Goal: Find specific page/section: Find specific page/section

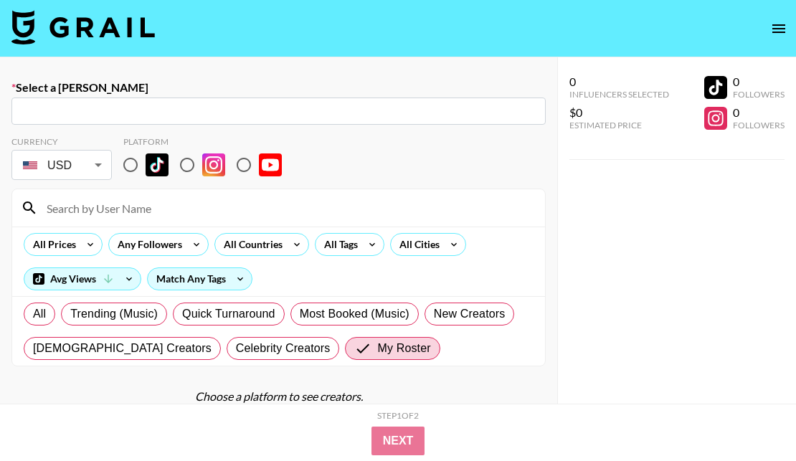
click at [772, 24] on icon "open drawer" at bounding box center [778, 28] width 17 height 17
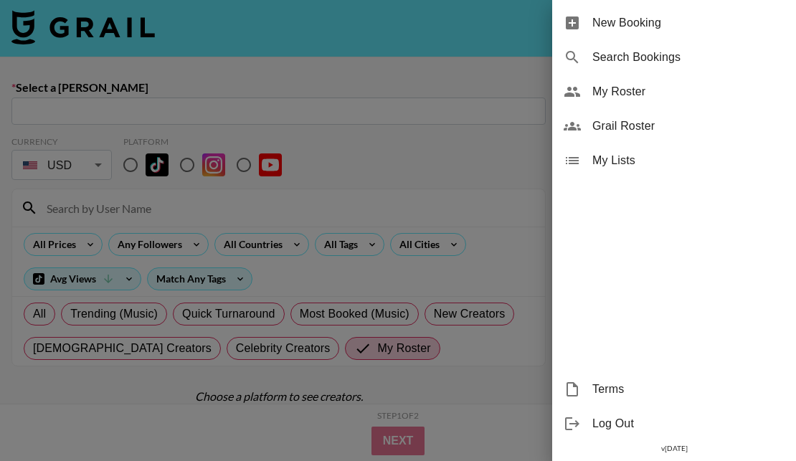
click at [652, 95] on span "My Roster" at bounding box center [688, 91] width 192 height 17
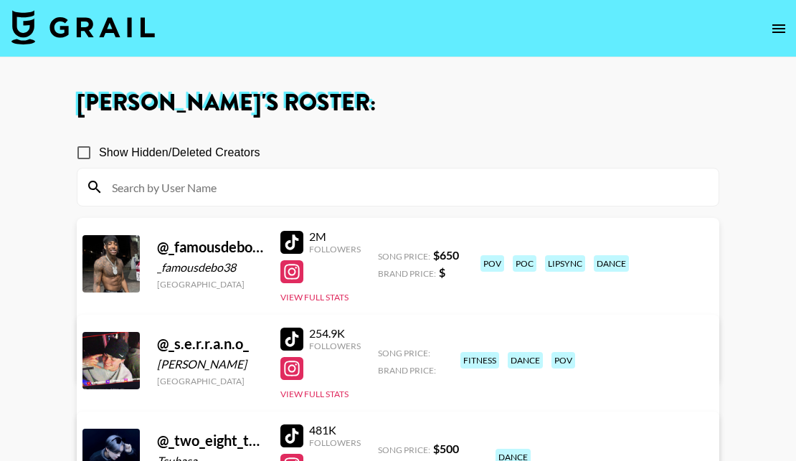
click at [275, 185] on input at bounding box center [406, 187] width 607 height 23
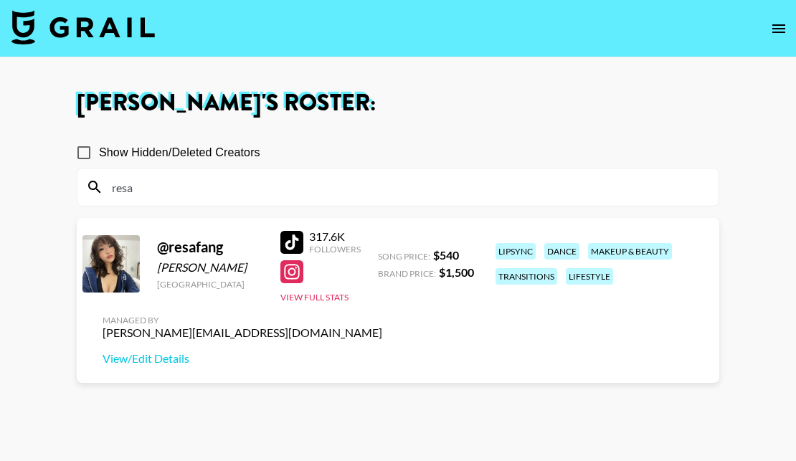
click at [291, 273] on div at bounding box center [291, 271] width 23 height 23
click at [241, 196] on input "resa" at bounding box center [406, 187] width 607 height 23
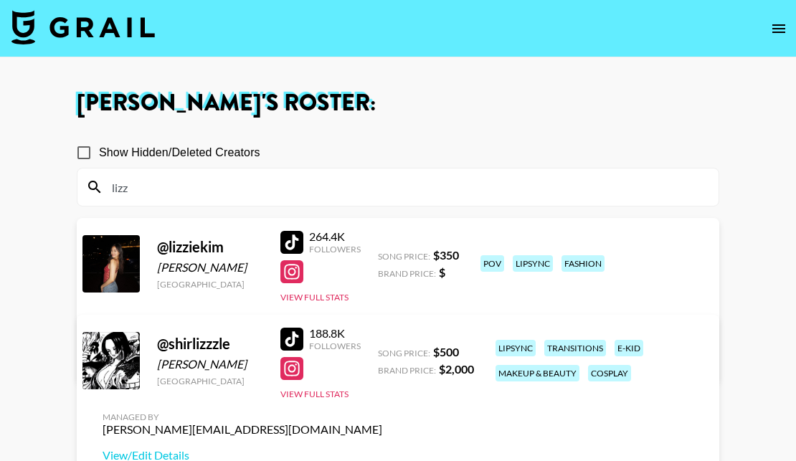
click at [298, 271] on div at bounding box center [291, 271] width 23 height 23
click at [299, 235] on div at bounding box center [291, 242] width 23 height 23
click at [235, 188] on input "lizz" at bounding box center [406, 187] width 607 height 23
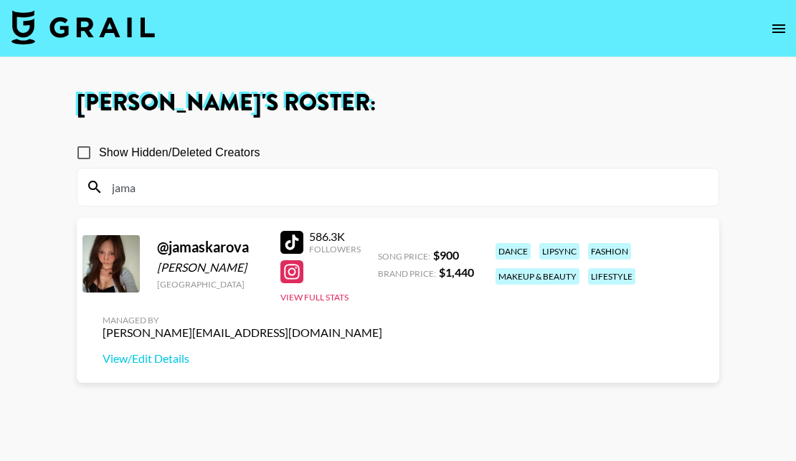
click at [295, 283] on div at bounding box center [291, 271] width 23 height 23
click at [163, 187] on input "jama" at bounding box center [406, 187] width 607 height 23
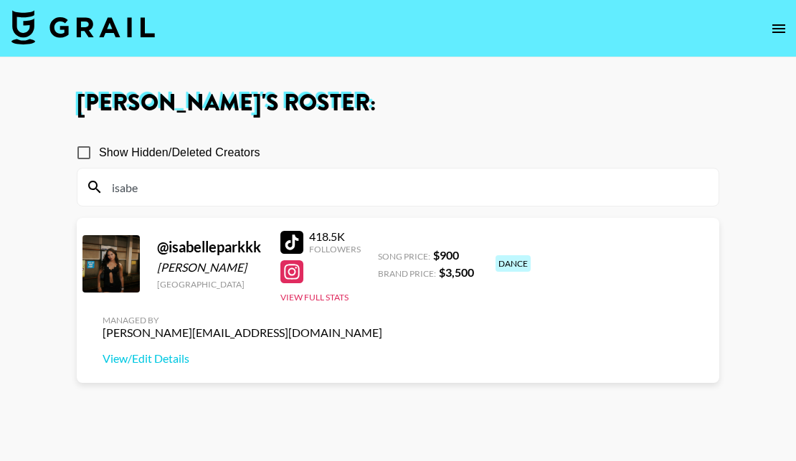
click at [293, 270] on div at bounding box center [291, 271] width 23 height 23
click at [294, 226] on div "418.5K Followers View Full Stats" at bounding box center [320, 264] width 80 height 80
click at [281, 240] on div at bounding box center [291, 242] width 23 height 23
click at [288, 171] on div "isabe" at bounding box center [397, 187] width 641 height 37
click at [282, 185] on input "isabe" at bounding box center [406, 187] width 607 height 23
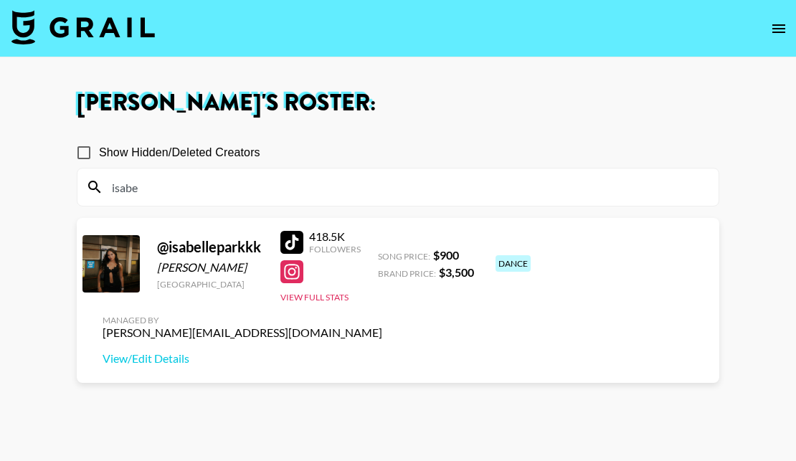
click at [282, 186] on input "isabe" at bounding box center [406, 187] width 607 height 23
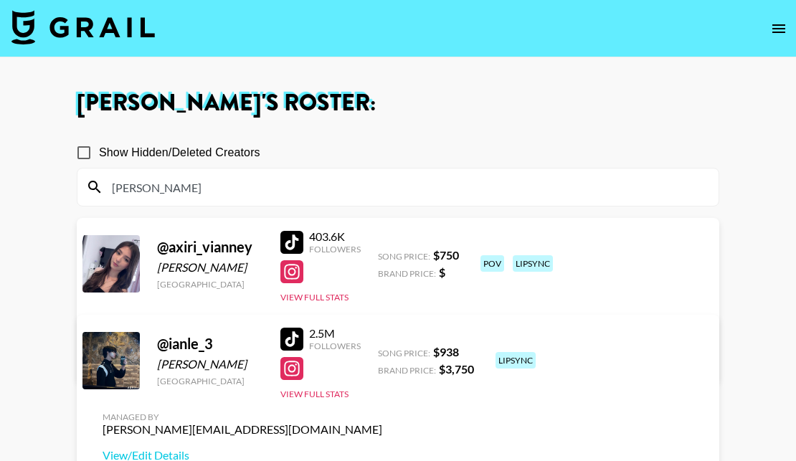
click at [293, 359] on div at bounding box center [291, 368] width 23 height 23
click at [245, 197] on input "[PERSON_NAME]" at bounding box center [406, 187] width 607 height 23
type input "i"
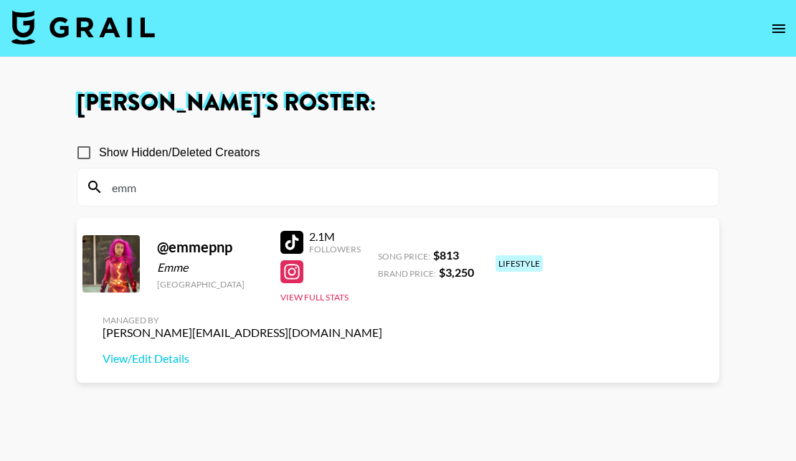
click at [286, 268] on div at bounding box center [291, 271] width 23 height 23
click at [286, 179] on input "emm" at bounding box center [406, 187] width 607 height 23
click at [287, 179] on input "emm" at bounding box center [406, 187] width 607 height 23
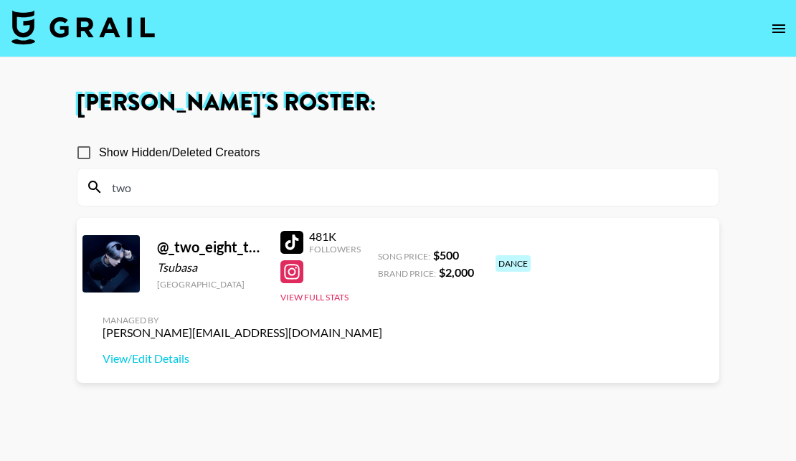
click at [292, 273] on div at bounding box center [291, 271] width 23 height 23
click at [242, 183] on input "two" at bounding box center [406, 187] width 607 height 23
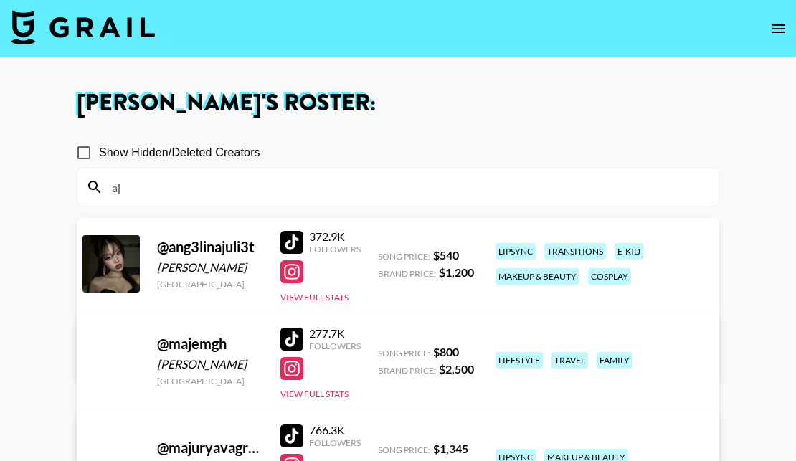
type input "a"
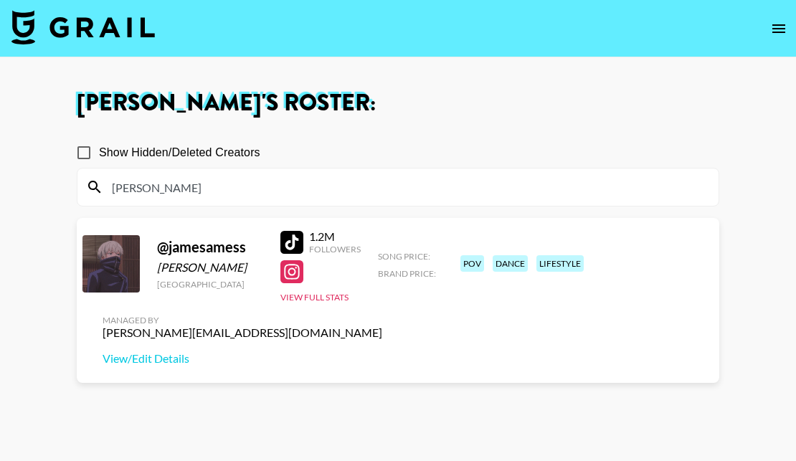
type input "[PERSON_NAME]"
click at [298, 269] on div at bounding box center [291, 271] width 23 height 23
click at [293, 240] on div at bounding box center [291, 242] width 23 height 23
